Goal: Information Seeking & Learning: Learn about a topic

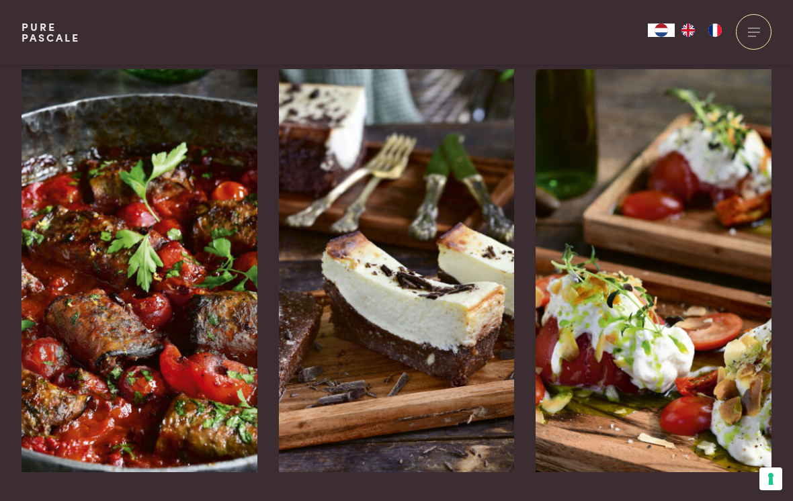
scroll to position [2095, 0]
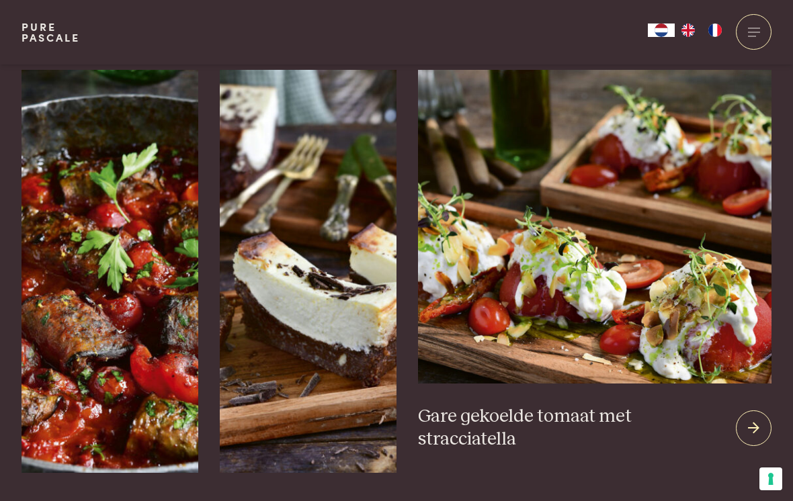
click at [755, 419] on icon at bounding box center [753, 428] width 11 height 19
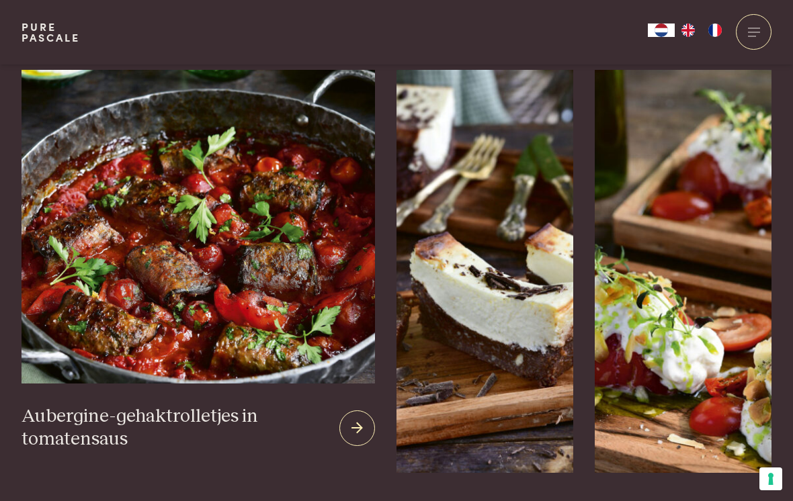
click at [177, 231] on img at bounding box center [199, 227] width 354 height 314
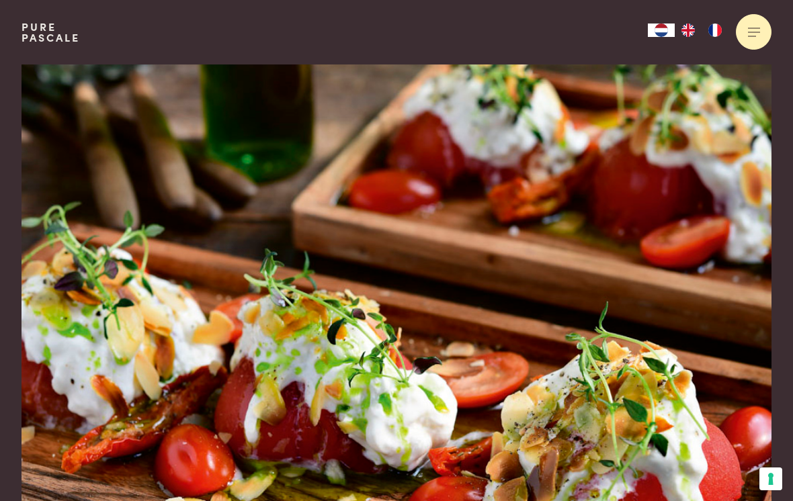
click at [755, 30] on div at bounding box center [754, 32] width 36 height 36
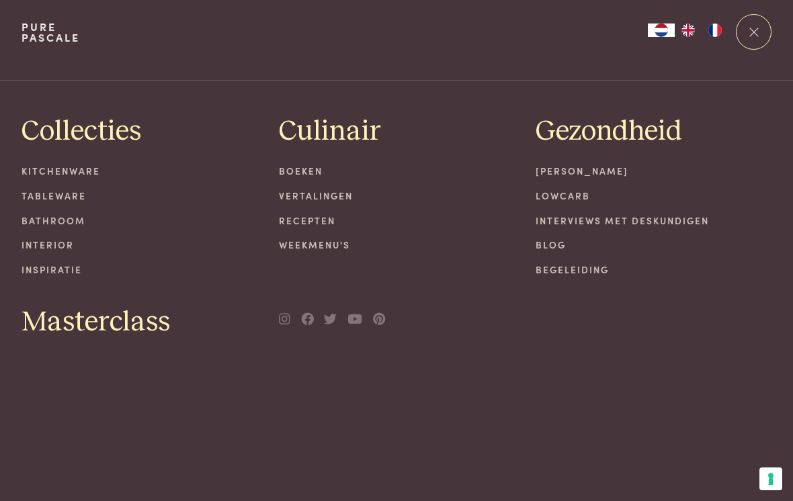
click at [762, 242] on link "Blog" at bounding box center [654, 245] width 236 height 14
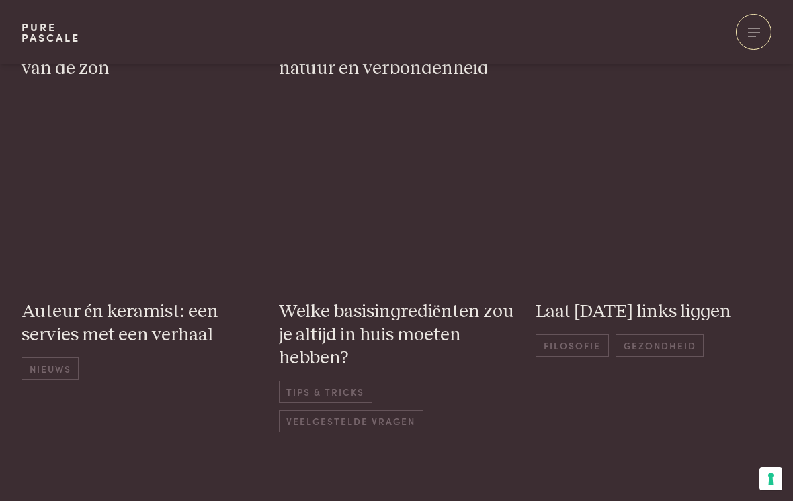
scroll to position [495, 0]
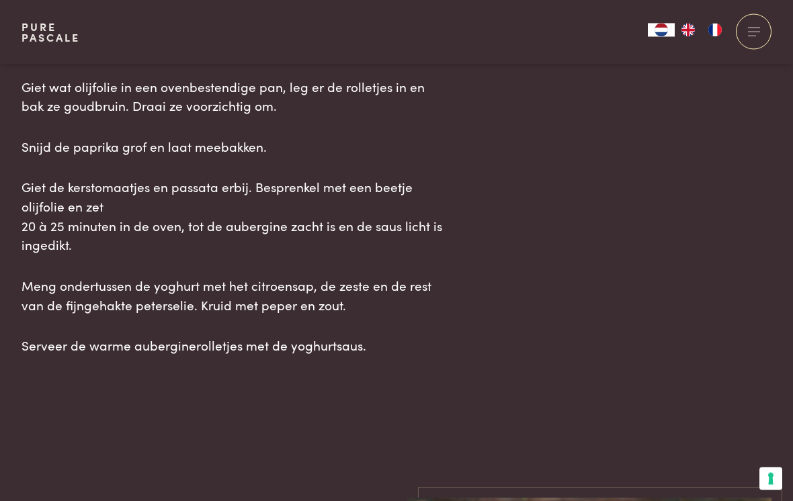
scroll to position [1938, 0]
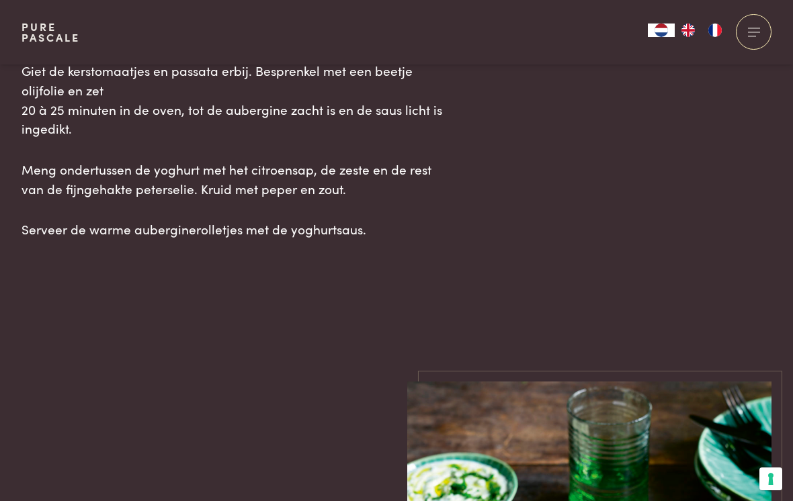
scroll to position [2071, 0]
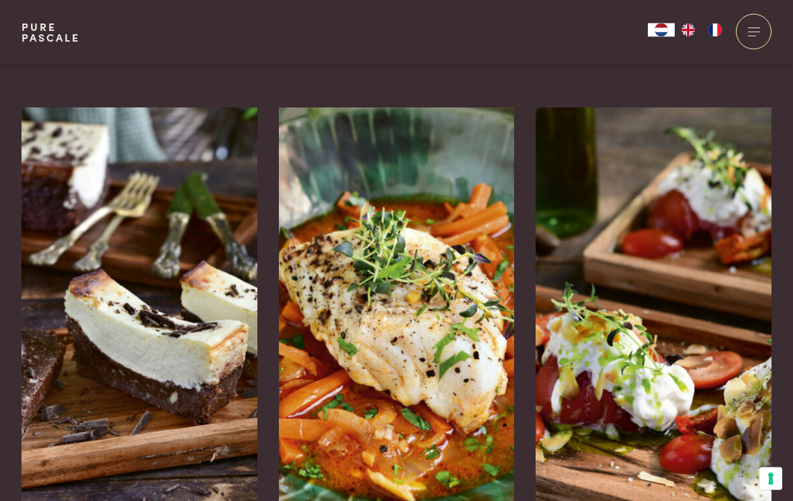
scroll to position [3335, 0]
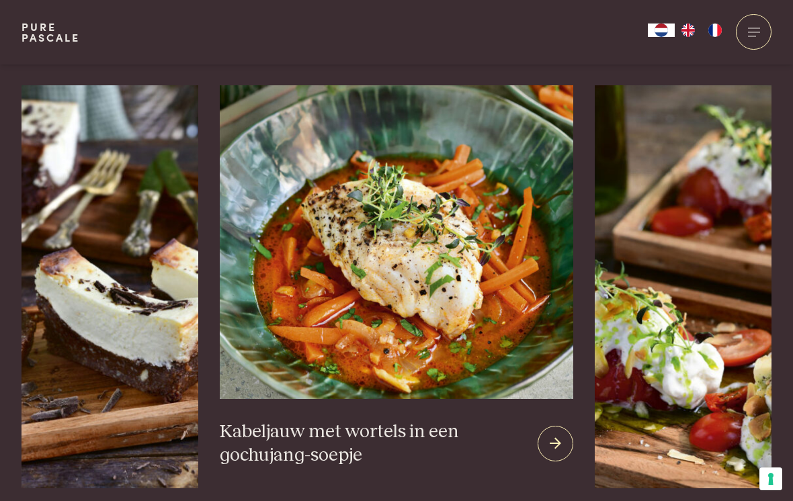
click at [276, 372] on img at bounding box center [397, 242] width 354 height 314
click at [360, 301] on img at bounding box center [397, 242] width 354 height 314
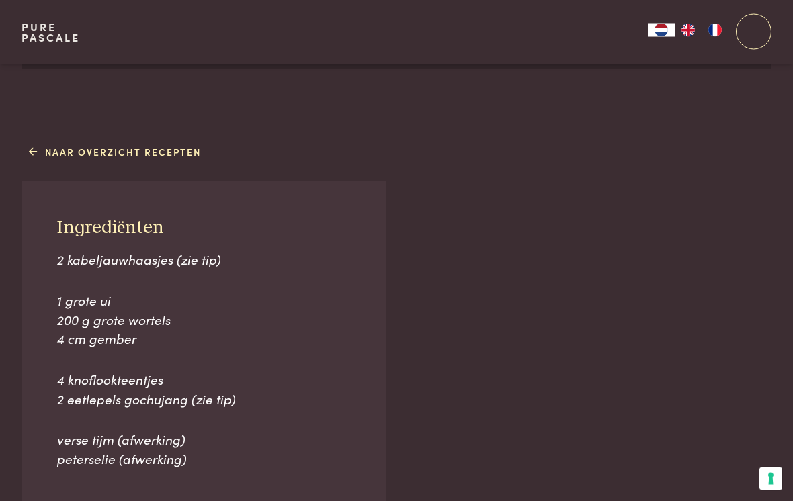
scroll to position [803, 0]
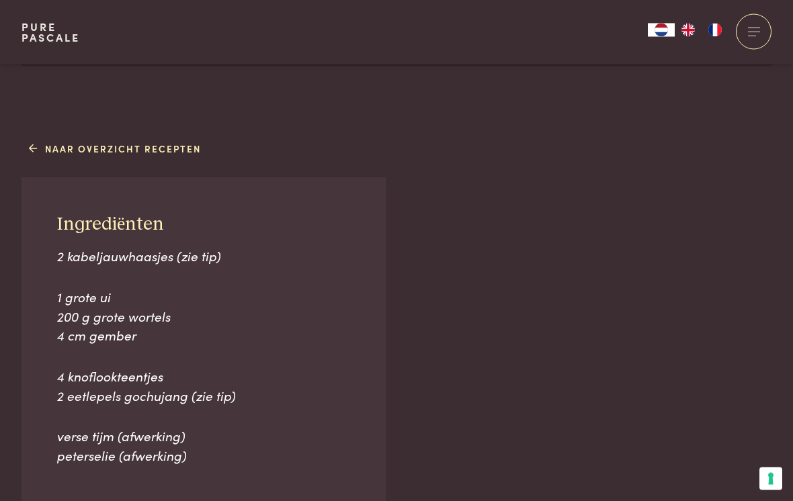
click at [200, 261] on span "2 kabeljauwhaasjes (zie tip)" at bounding box center [139, 256] width 164 height 18
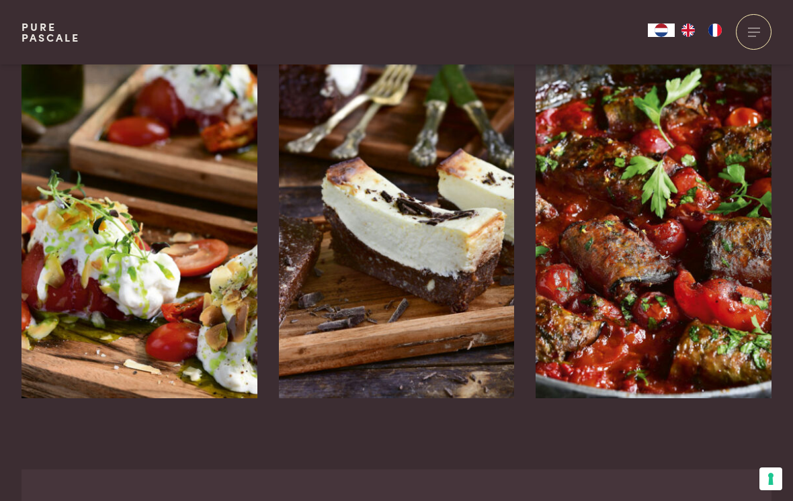
scroll to position [3162, 0]
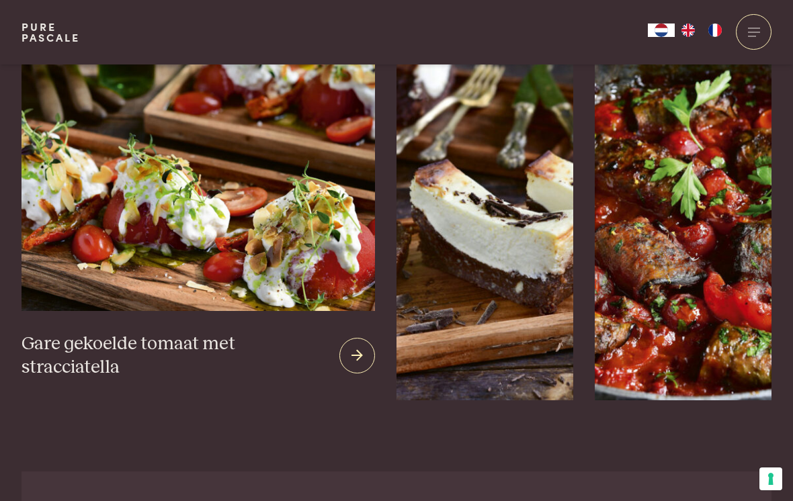
click at [100, 259] on img at bounding box center [199, 154] width 354 height 314
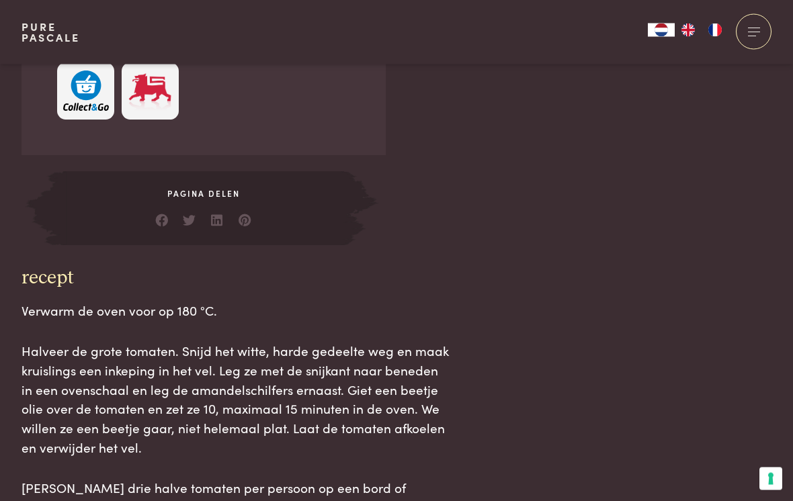
scroll to position [1223, 0]
click at [748, 444] on div "Ingrediënten 3 grote tomaten 6 kerstomaatjes 6 zongedroogde tomaatjes (in olie)…" at bounding box center [397, 160] width 750 height 909
click at [747, 442] on div "Ingrediënten 3 grote tomaten 6 kerstomaatjes 6 zongedroogde tomaatjes (in olie)…" at bounding box center [397, 160] width 750 height 909
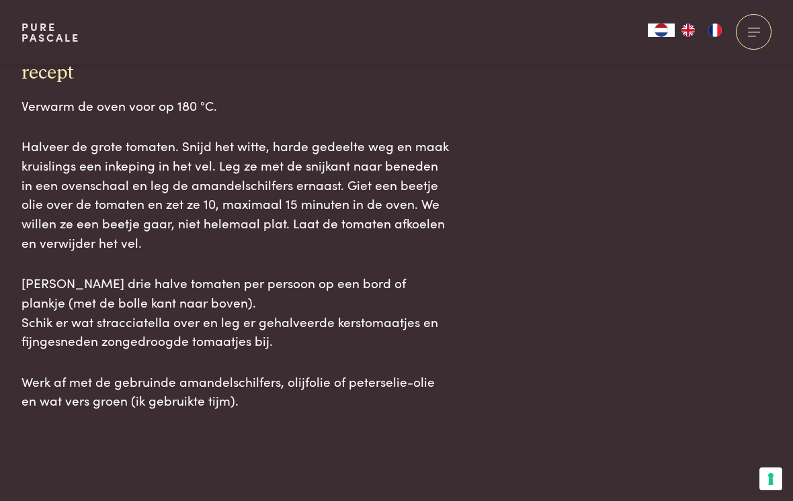
scroll to position [1438, 0]
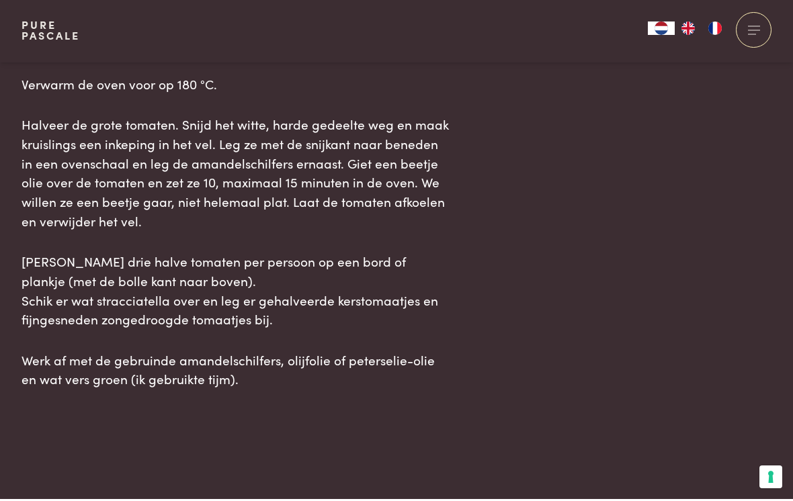
click at [733, 416] on main "Bereiding: 20 min. Gare gekoelde tomaat met stracciatella keto lunch Vind gemak…" at bounding box center [396, 237] width 793 height 3369
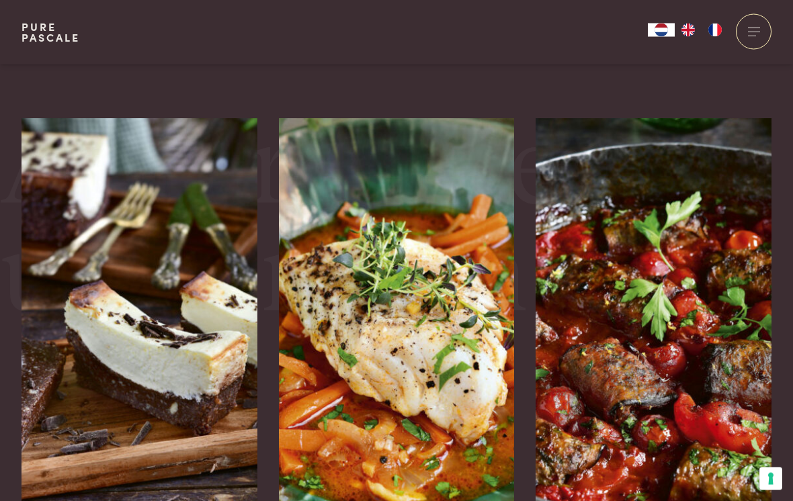
scroll to position [2883, 0]
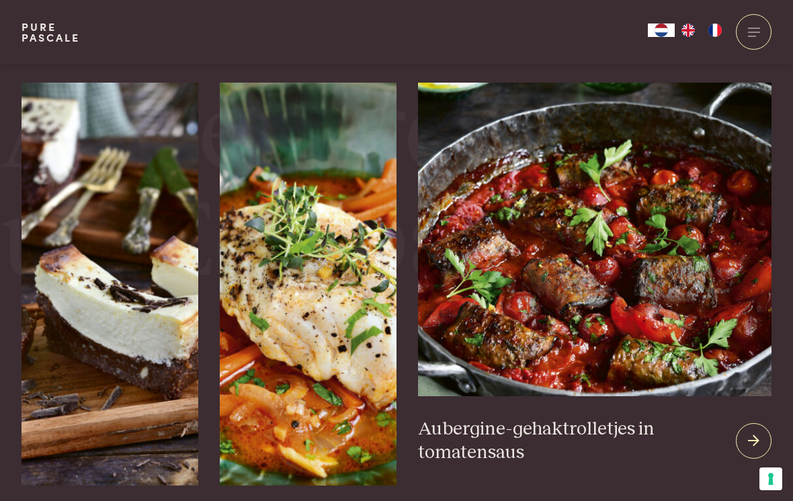
click at [766, 423] on div at bounding box center [754, 441] width 36 height 36
click at [761, 423] on div at bounding box center [754, 441] width 36 height 36
